Goal: Information Seeking & Learning: Understand process/instructions

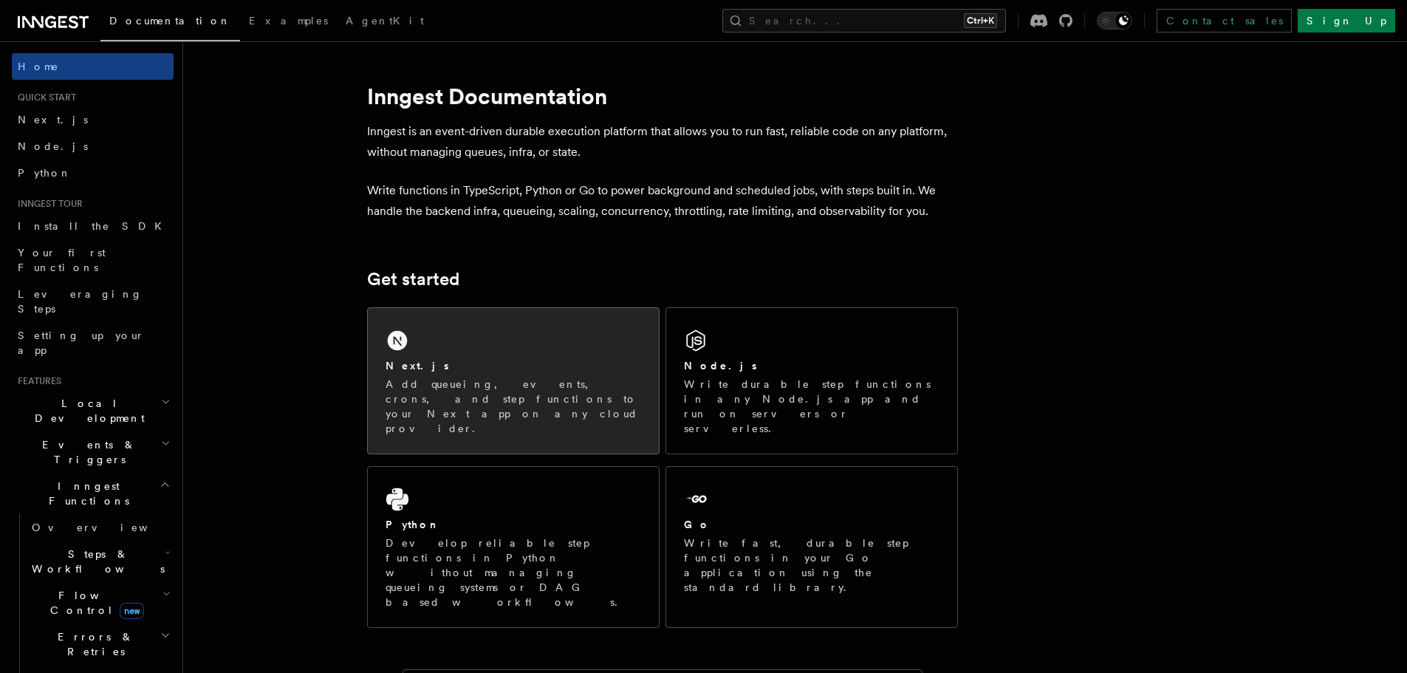
click at [522, 385] on p "Add queueing, events, crons, and step functions to your Next app on any cloud p…" at bounding box center [514, 406] width 256 height 59
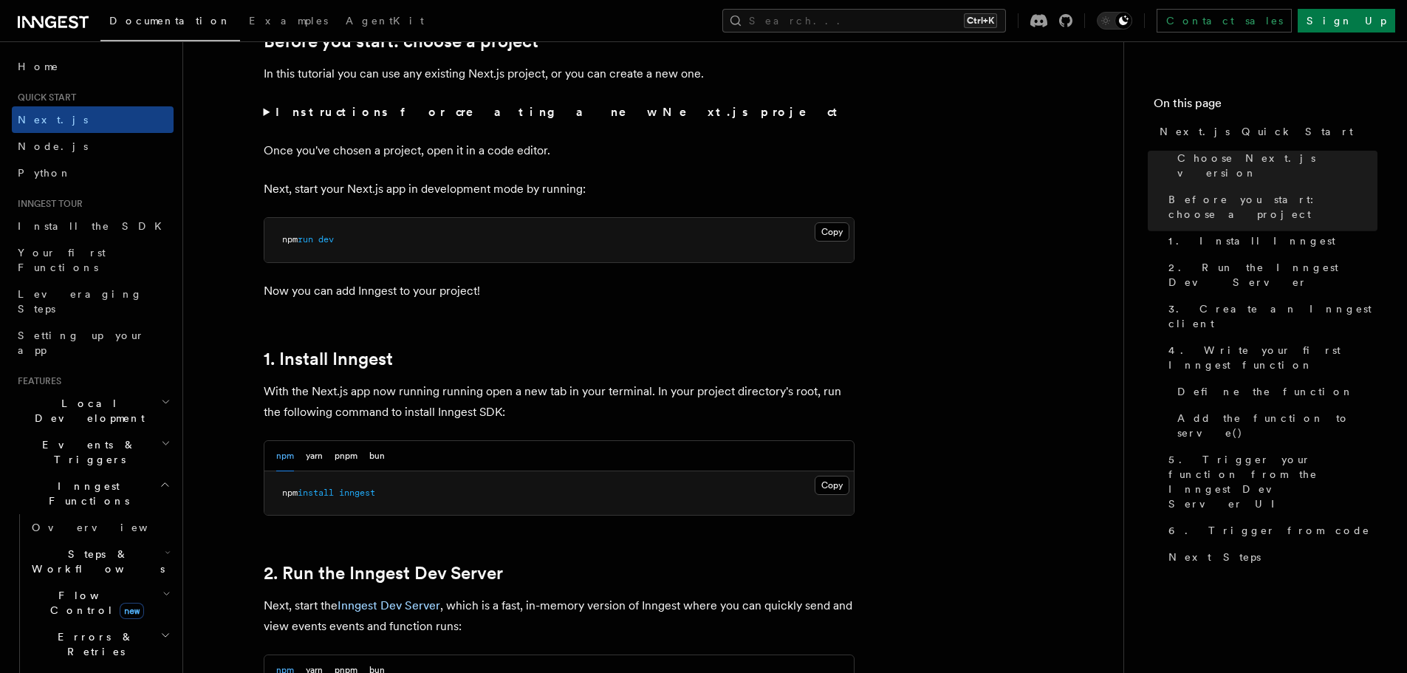
scroll to position [534, 0]
click at [826, 483] on button "Copy Copied" at bounding box center [832, 484] width 35 height 19
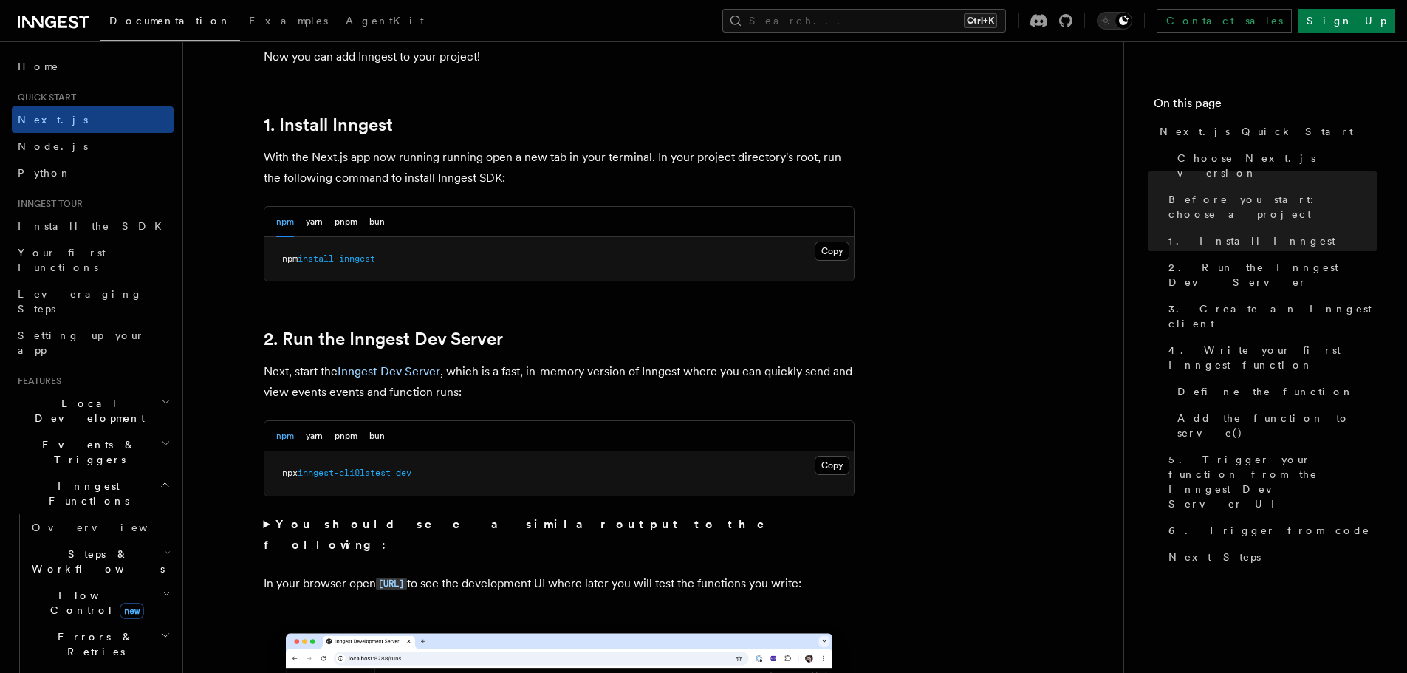
scroll to position [768, 0]
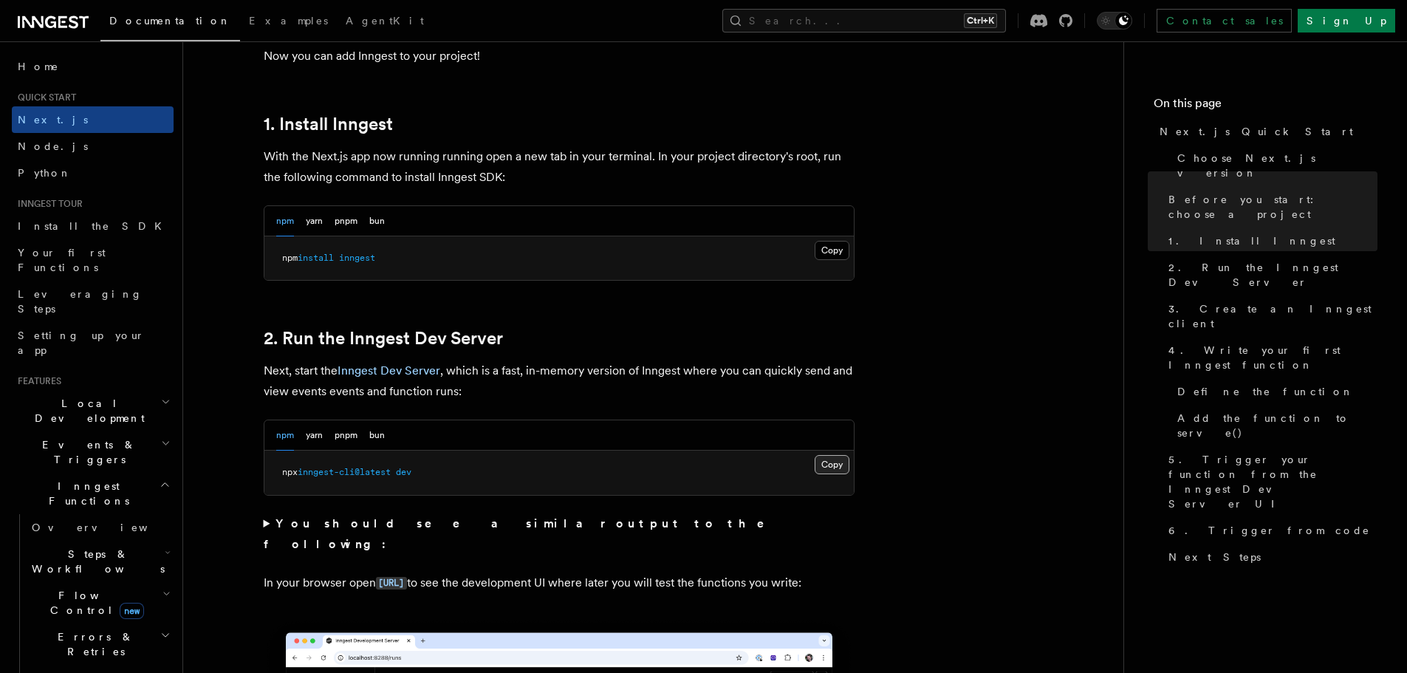
click at [829, 463] on button "Copy Copied" at bounding box center [832, 464] width 35 height 19
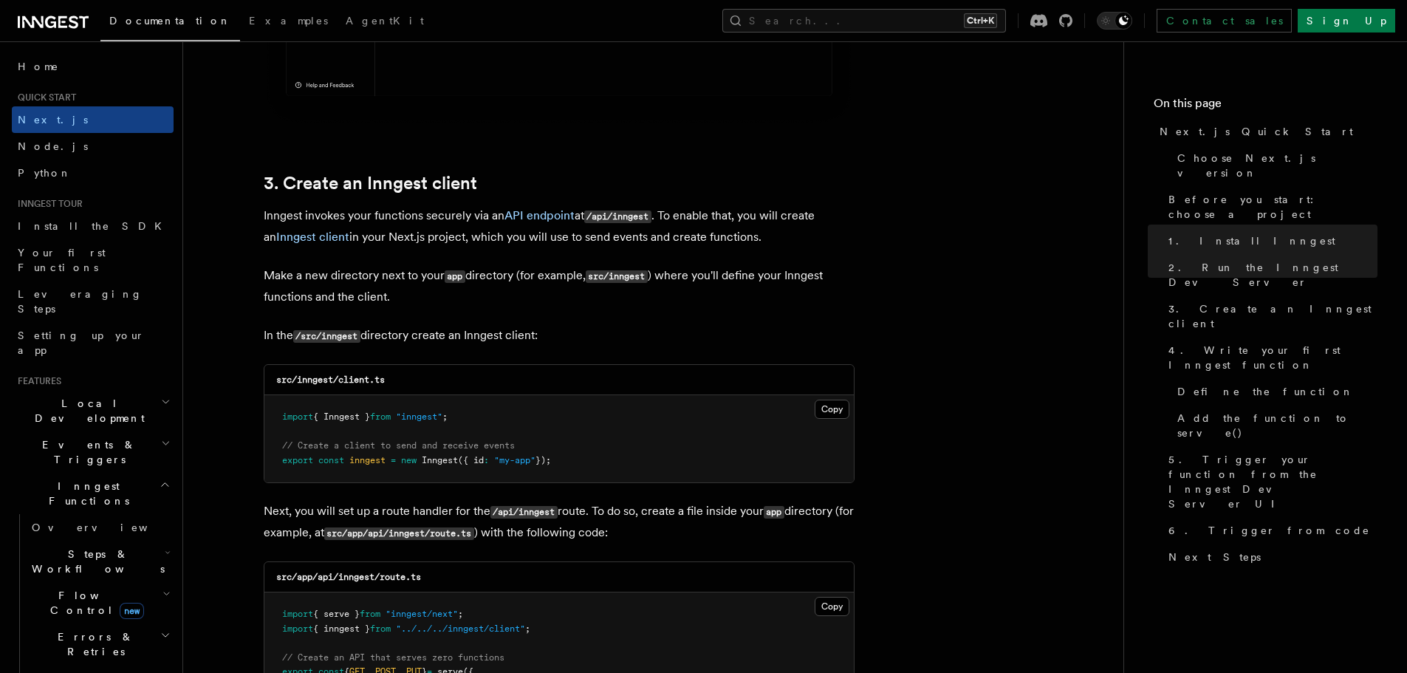
scroll to position [1632, 0]
click at [833, 411] on button "Copy Copied" at bounding box center [832, 408] width 35 height 19
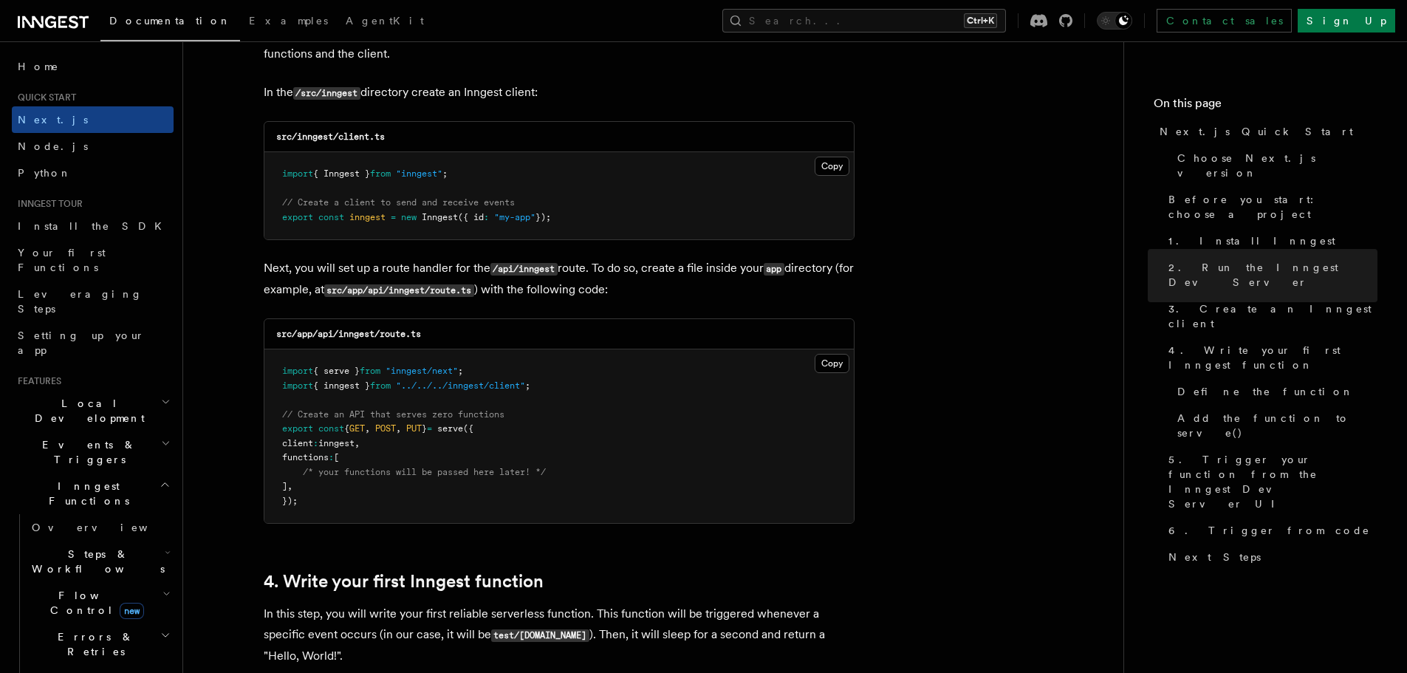
scroll to position [1875, 0]
click at [830, 359] on button "Copy Copied" at bounding box center [832, 362] width 35 height 19
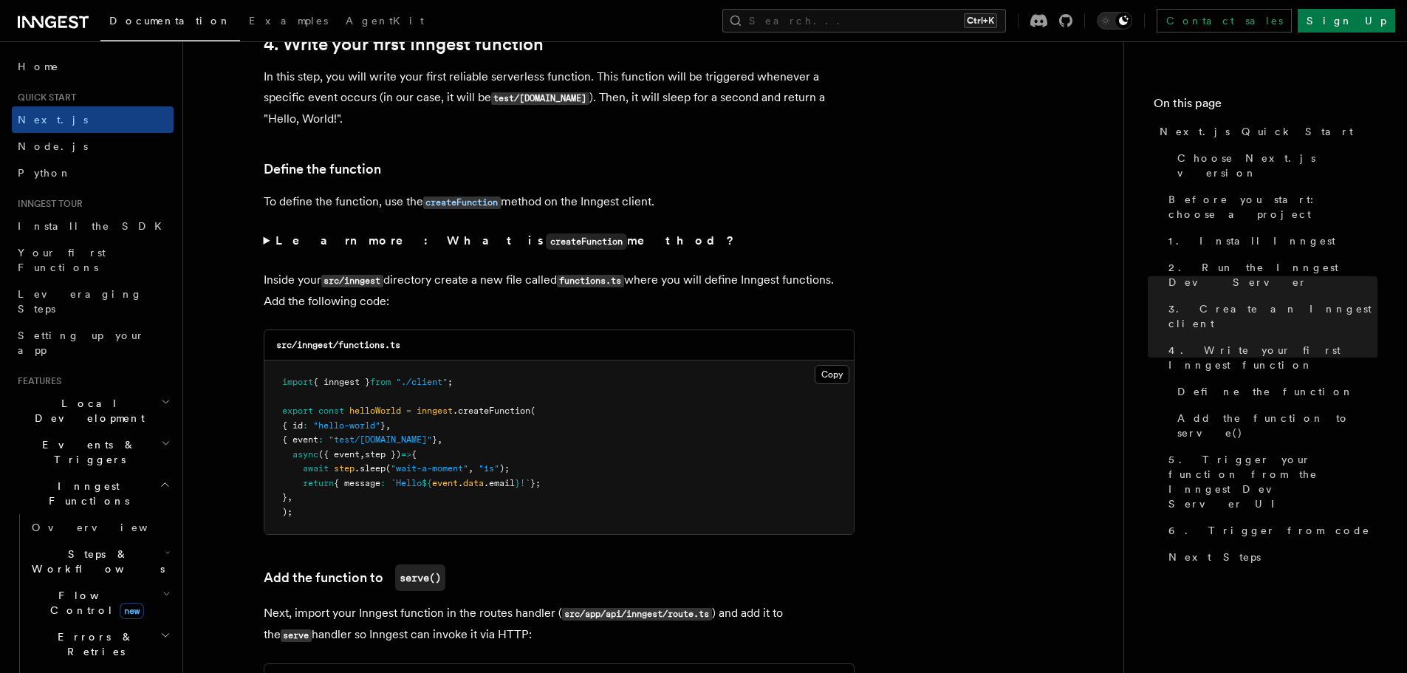
scroll to position [2412, 0]
click at [836, 369] on button "Copy Copied" at bounding box center [832, 373] width 35 height 19
click at [529, 638] on p "Next, import your Inngest function in the routes handler ( src/app/api/inngest/…" at bounding box center [559, 623] width 591 height 43
